Goal: Transaction & Acquisition: Obtain resource

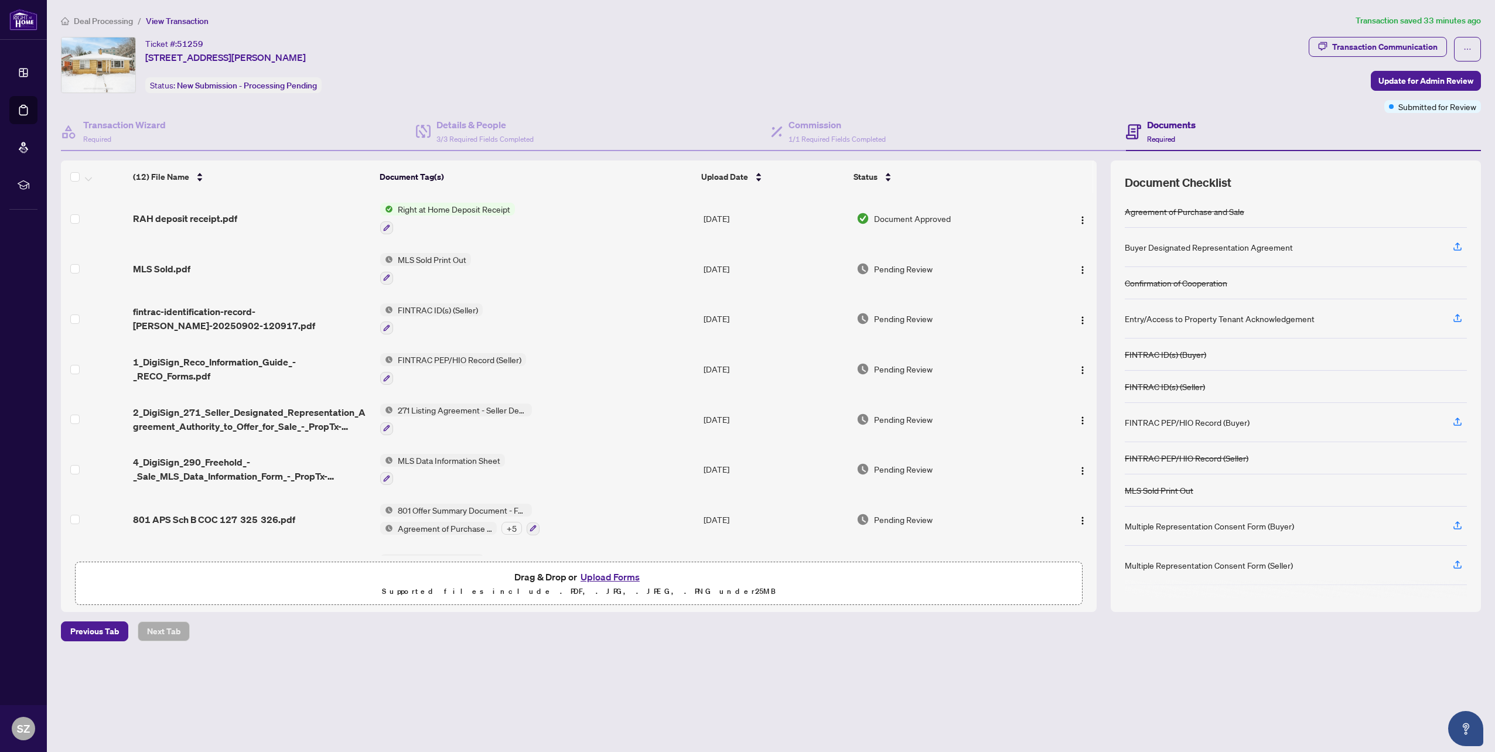
click at [927, 218] on span "Document Approved" at bounding box center [912, 218] width 77 height 13
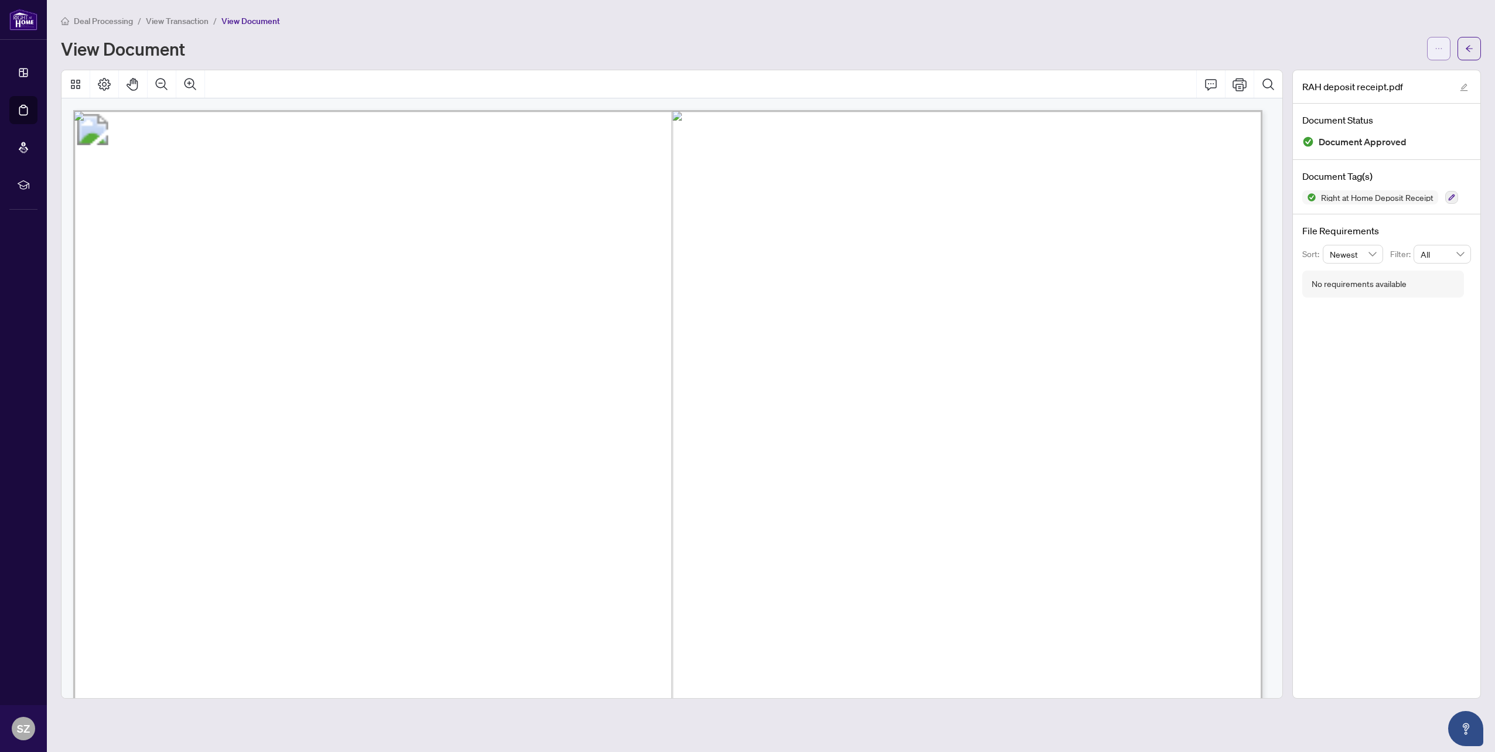
click at [1432, 50] on button "button" at bounding box center [1438, 48] width 23 height 23
click at [1393, 76] on span "Download" at bounding box center [1396, 73] width 89 height 13
click at [195, 20] on span "View Transaction" at bounding box center [177, 21] width 63 height 11
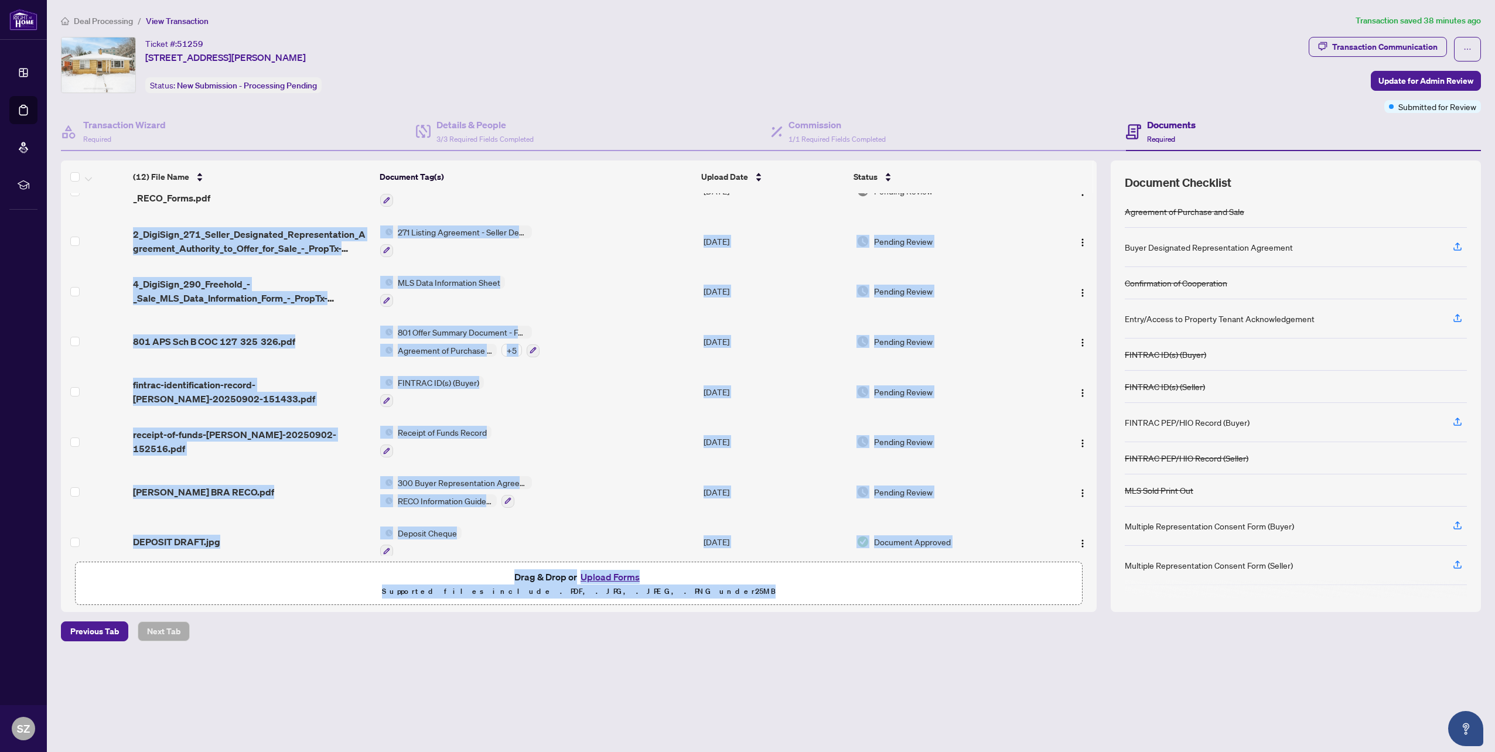
scroll to position [239, 0]
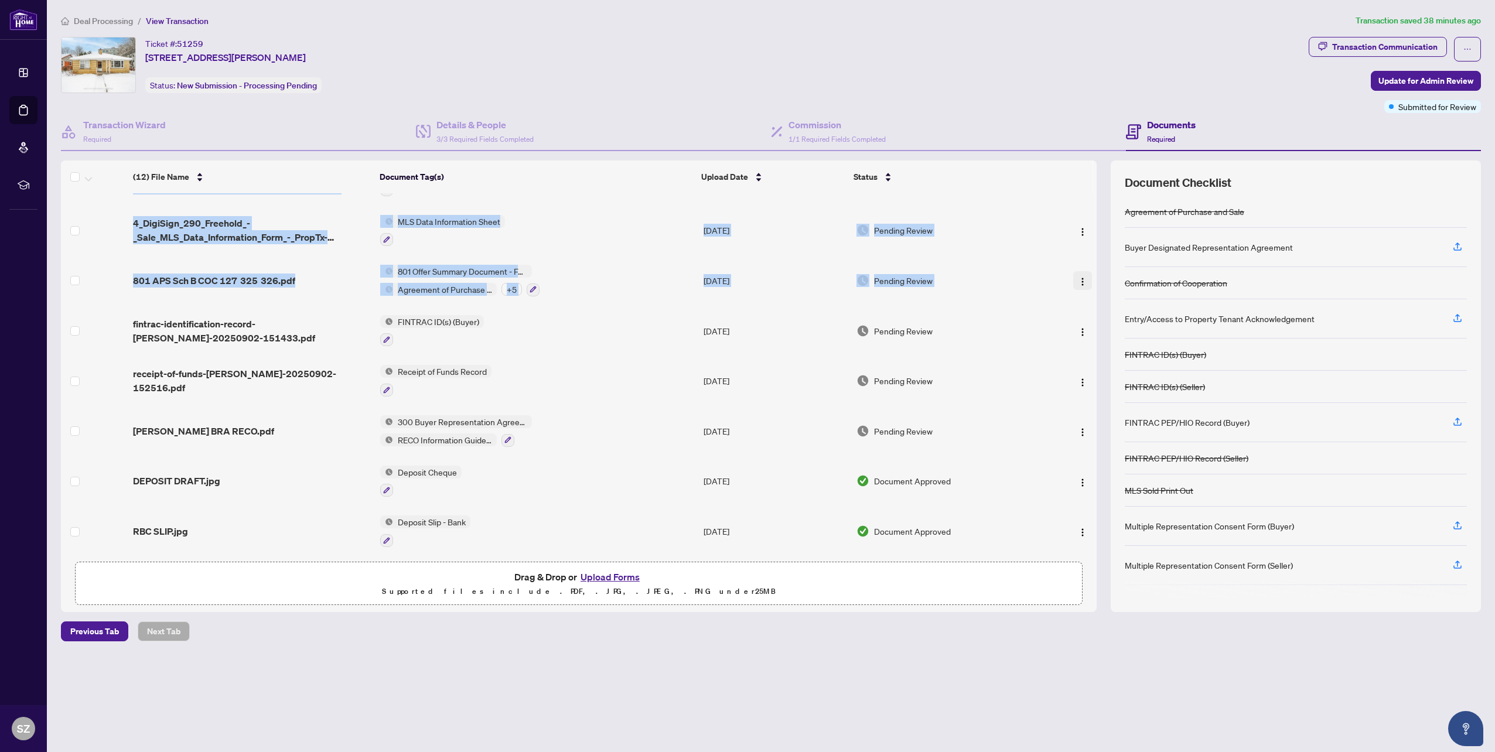
drag, startPoint x: 1092, startPoint y: 388, endPoint x: 1087, endPoint y: 269, distance: 118.5
click at [1087, 269] on tbody "RAH deposit receipt.pdf Right at Home Deposit Receipt Sep/04/2025 Document Appr…" at bounding box center [579, 255] width 1036 height 602
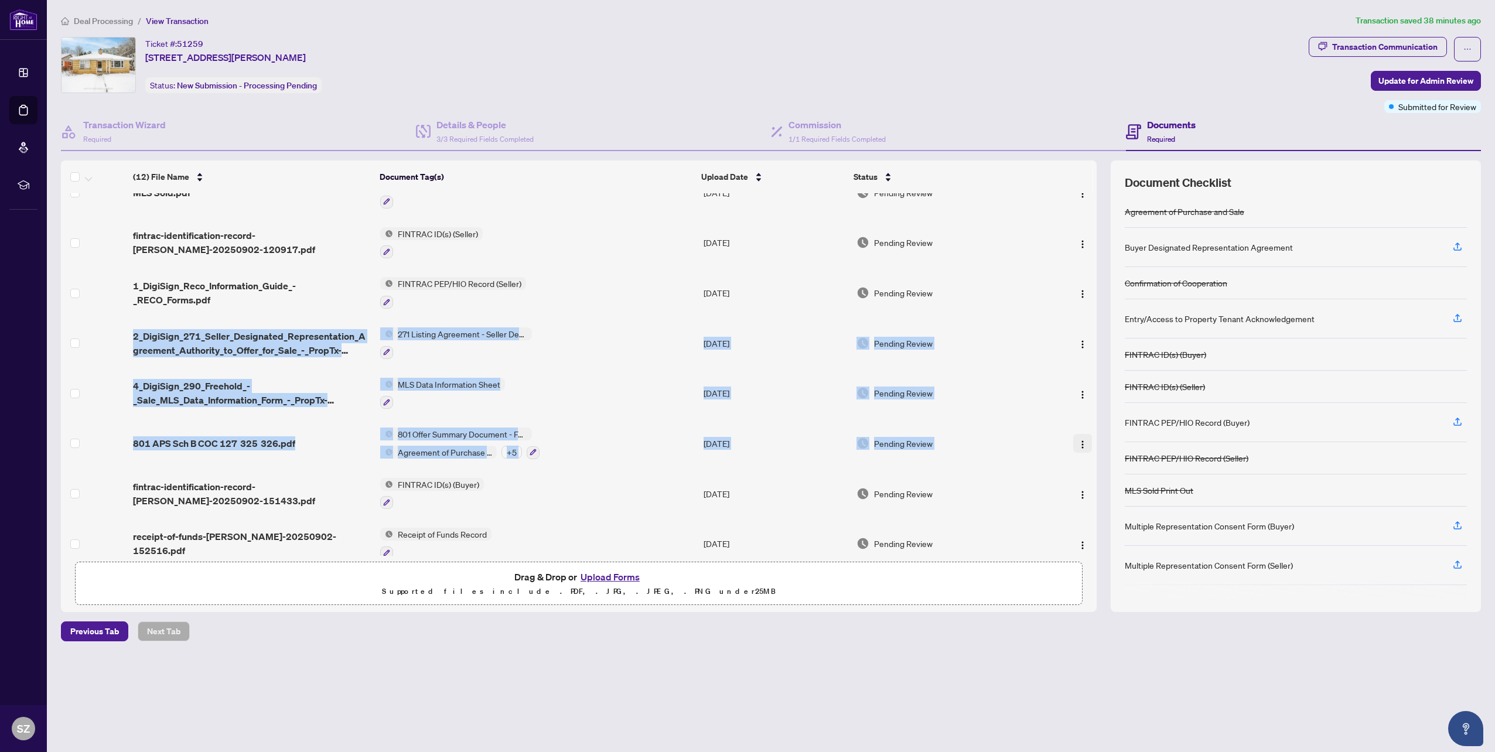
scroll to position [0, 0]
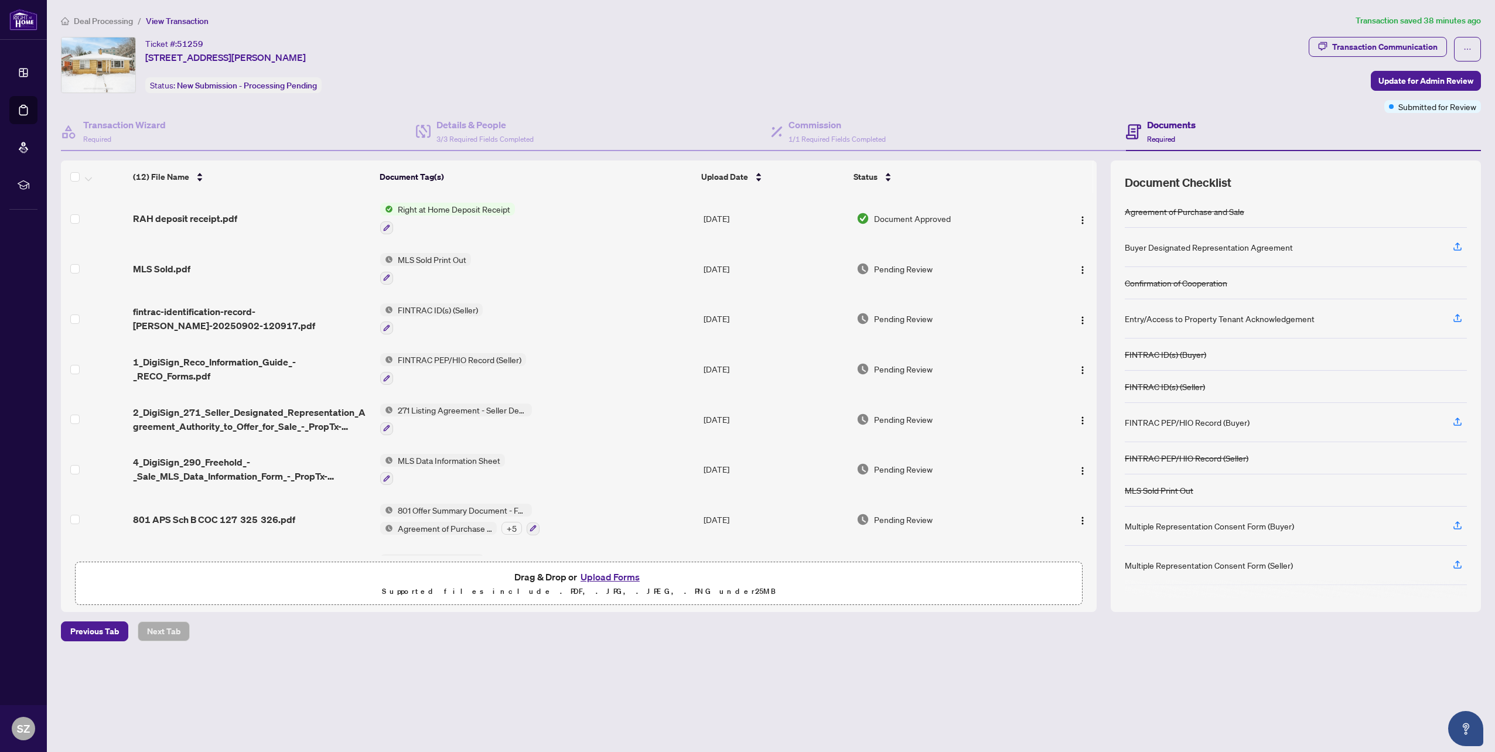
click at [990, 651] on main "Deal Processing / View Transaction Transaction saved 38 minutes ago Ticket #: 5…" at bounding box center [771, 376] width 1448 height 752
